Goal: Check status: Check status

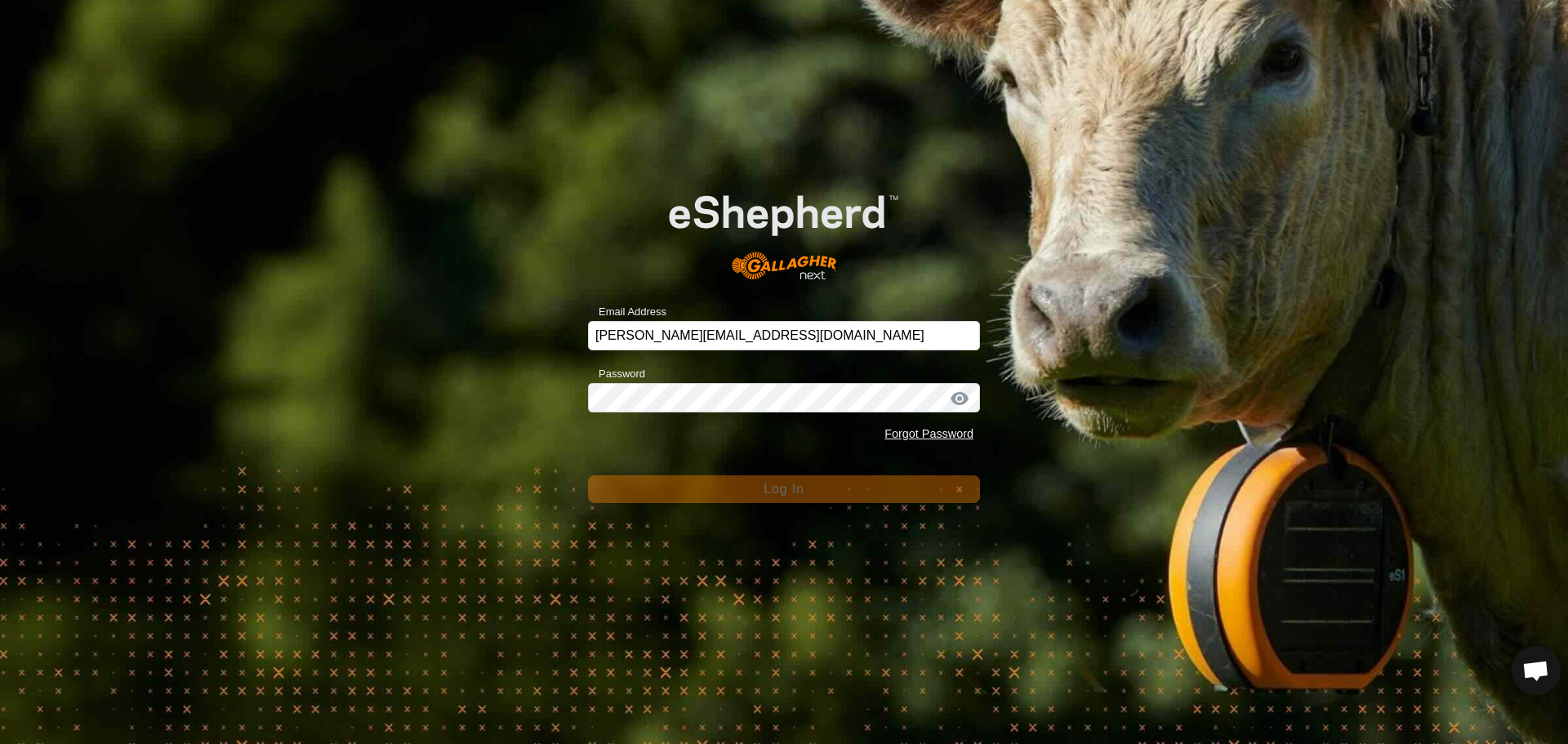
scroll to position [1807, 0]
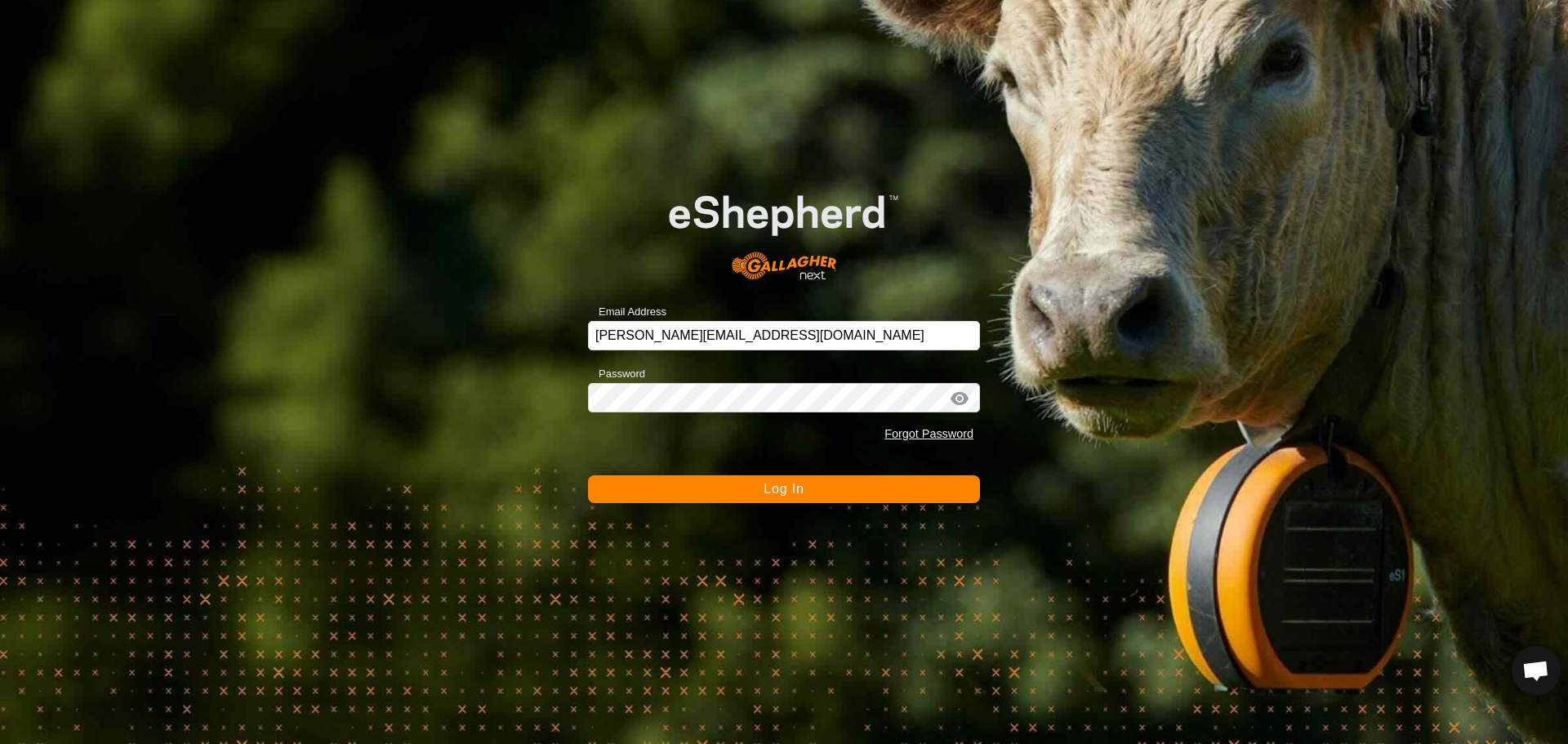
click at [710, 484] on button "Log In" at bounding box center [784, 489] width 392 height 28
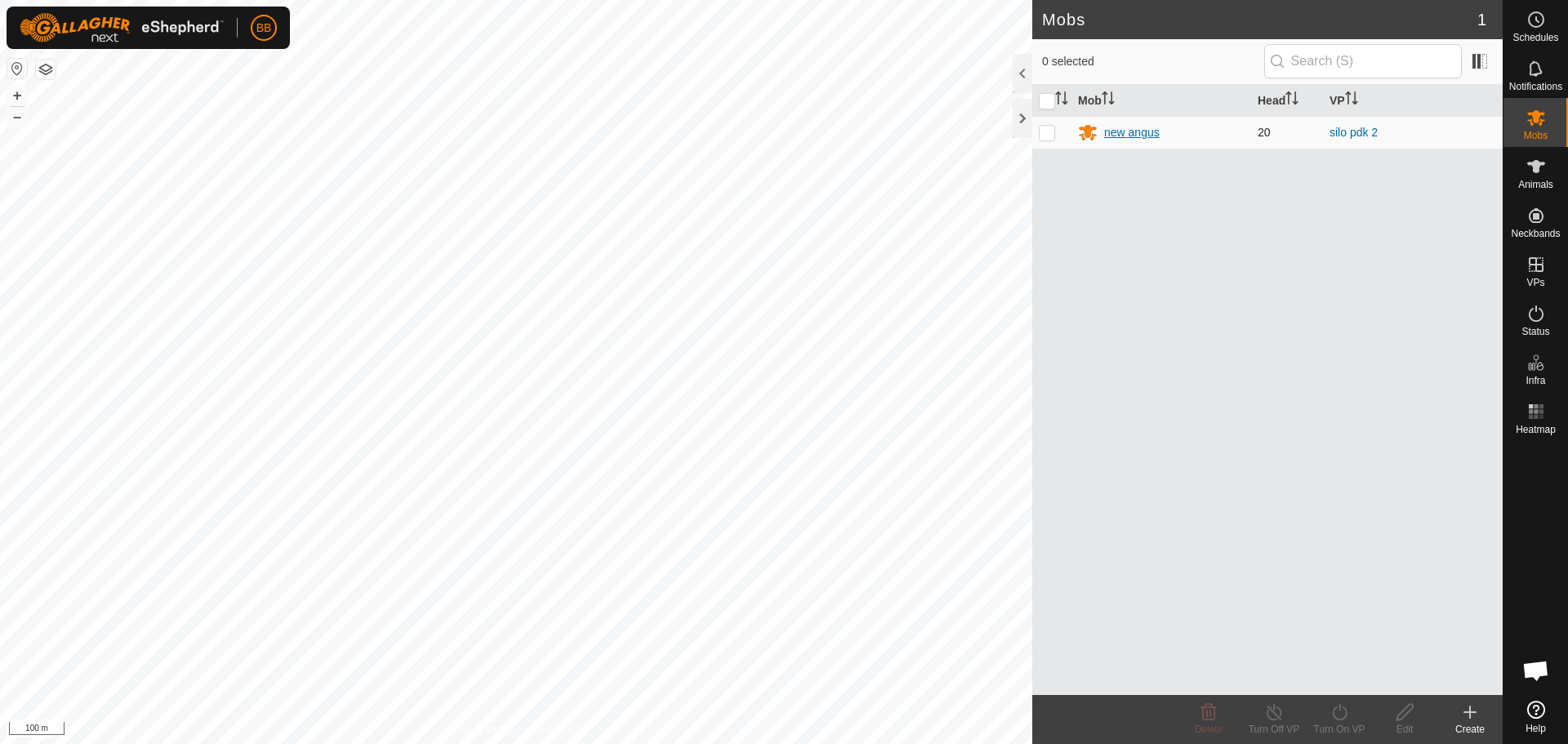
click at [1139, 134] on div "new angus" at bounding box center [1131, 133] width 55 height 18
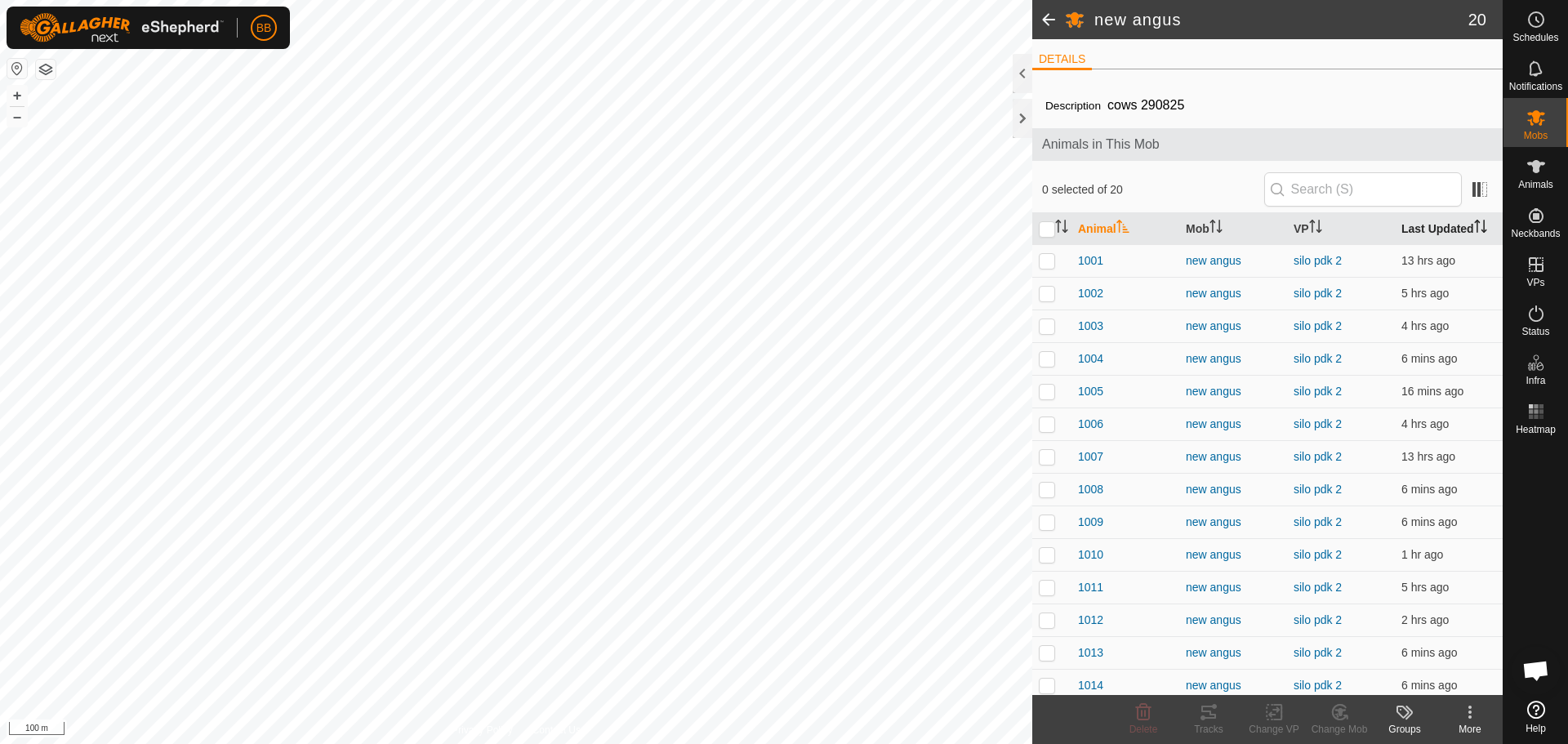
click at [1443, 218] on th "Last Updated" at bounding box center [1449, 229] width 108 height 32
